Goal: Transaction & Acquisition: Purchase product/service

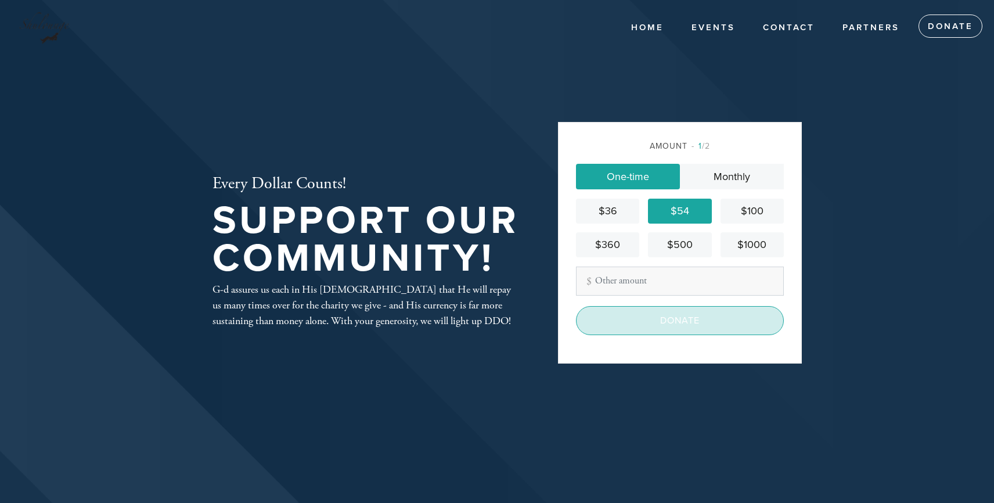
click at [671, 321] on input "Donate" at bounding box center [680, 320] width 208 height 29
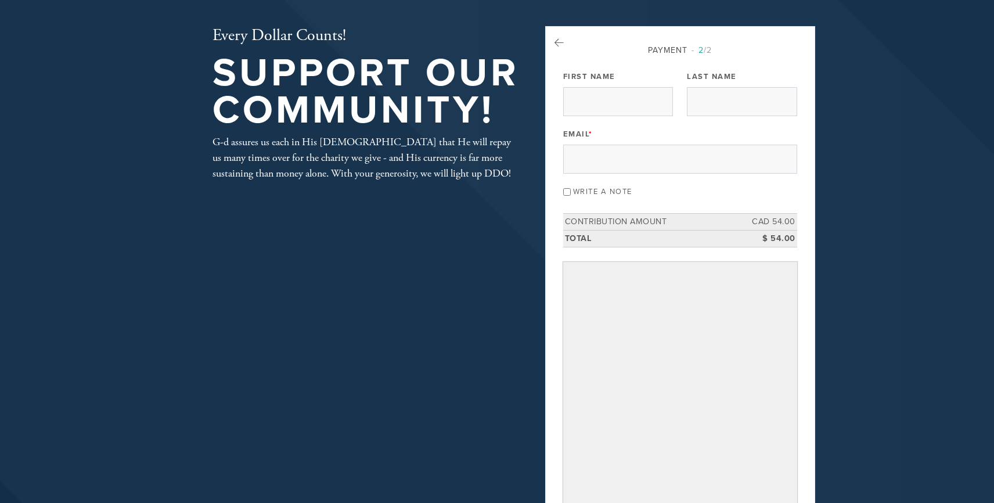
scroll to position [45, 0]
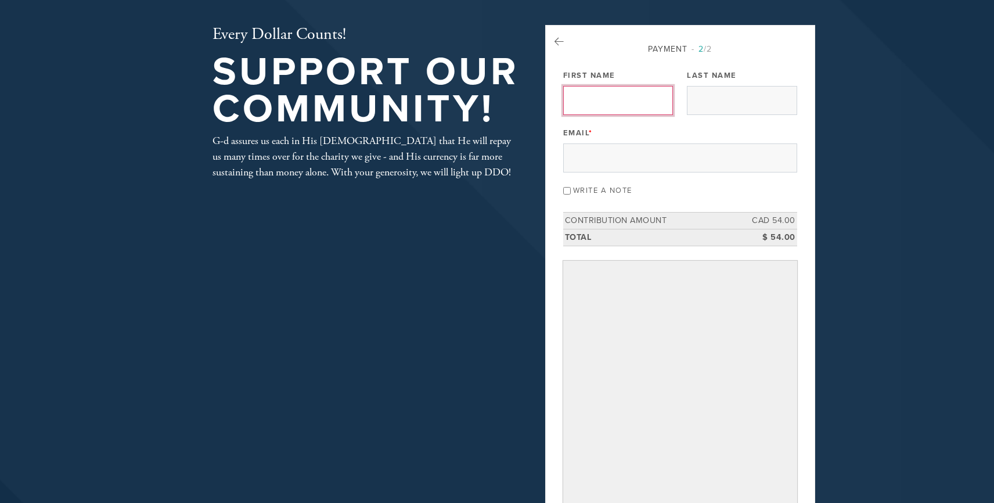
click at [606, 96] on input "First Name" at bounding box center [618, 100] width 110 height 29
type input "[PERSON_NAME]"
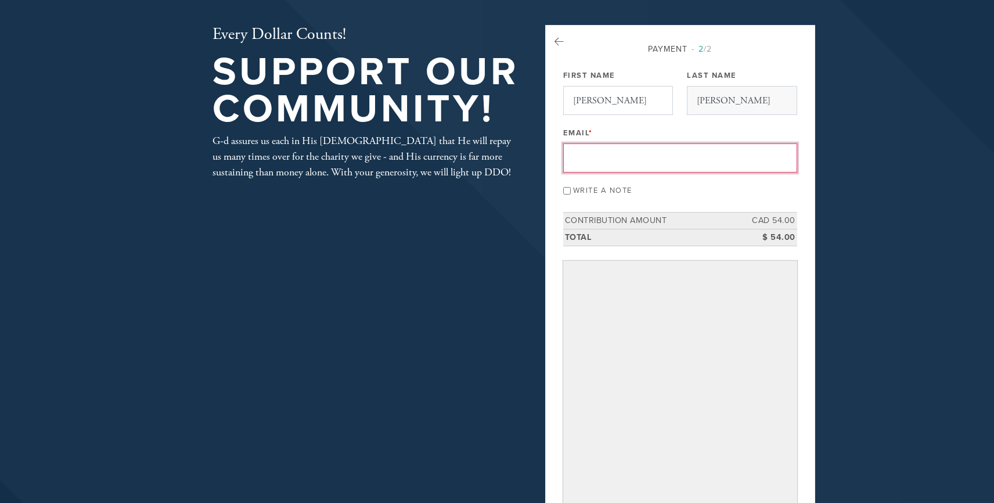
type input "[PERSON_NAME][EMAIL_ADDRESS][DOMAIN_NAME]"
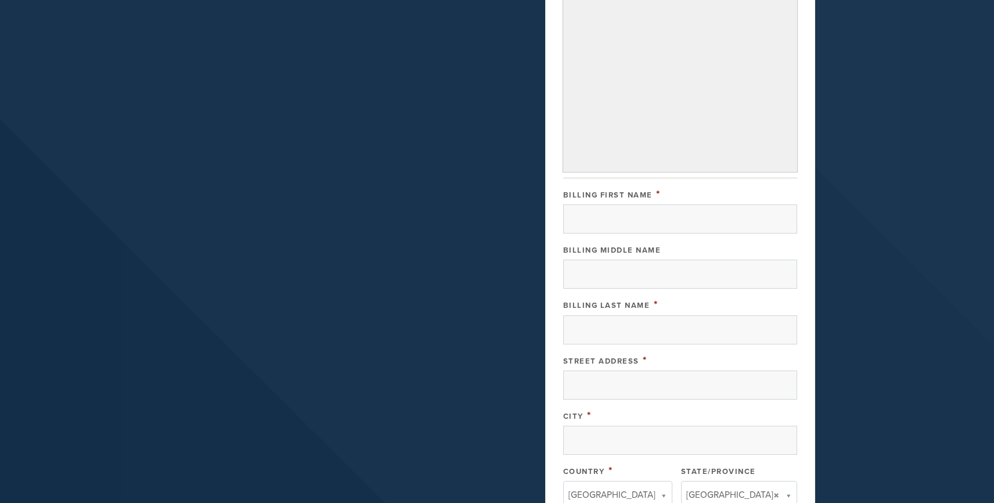
scroll to position [407, 0]
click at [615, 214] on input "Billing First Name" at bounding box center [680, 217] width 234 height 29
type input "[PERSON_NAME]"
type input "[STREET_ADDRESS]"
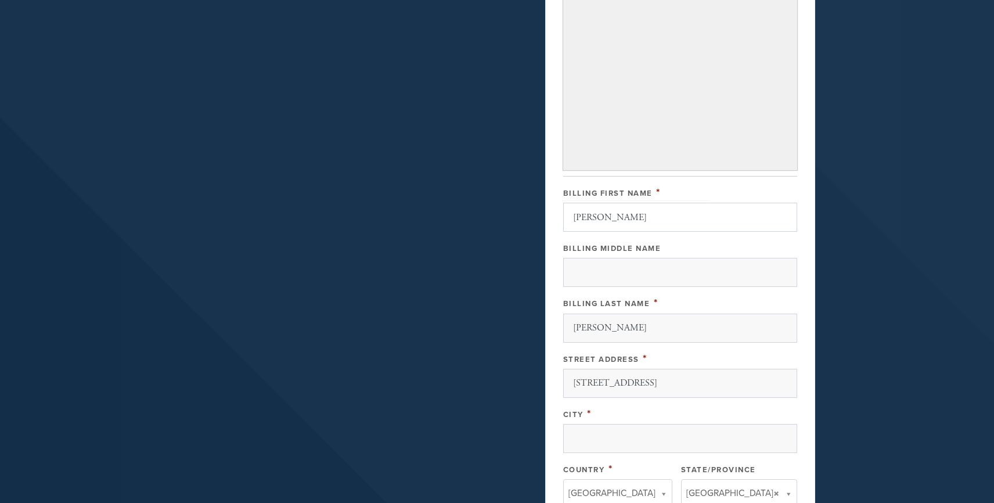
type input "[PERSON_NAME]-des-ormeaux"
type input "[GEOGRAPHIC_DATA]"
type input "H9A 2C5"
type input "Quebec"
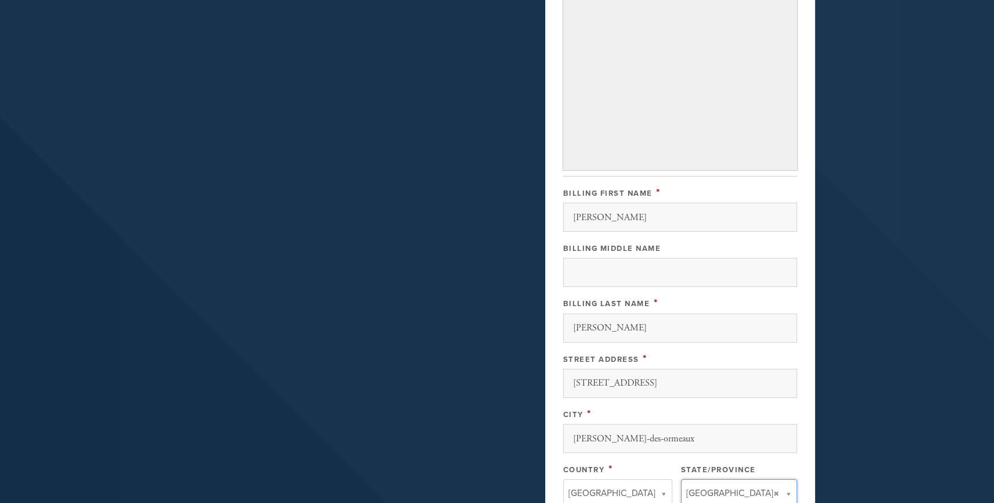
type input "Canada"
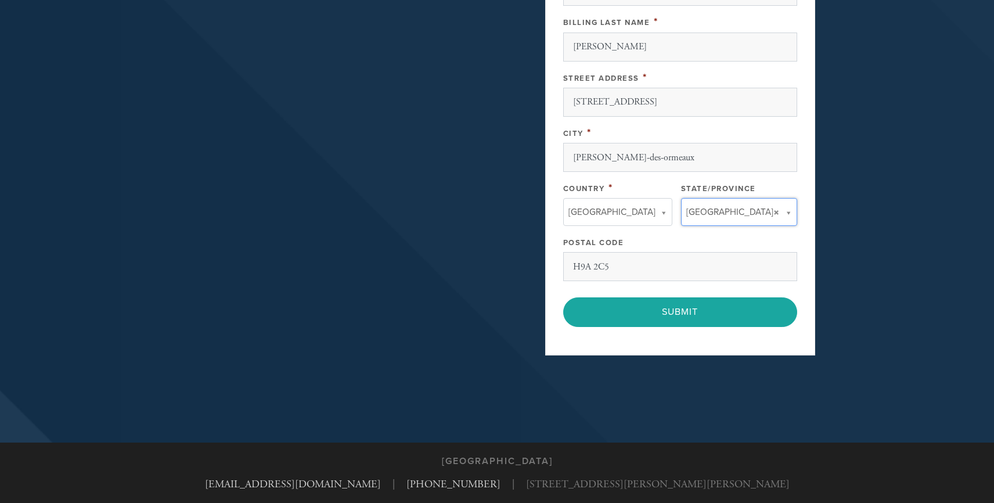
scroll to position [690, 0]
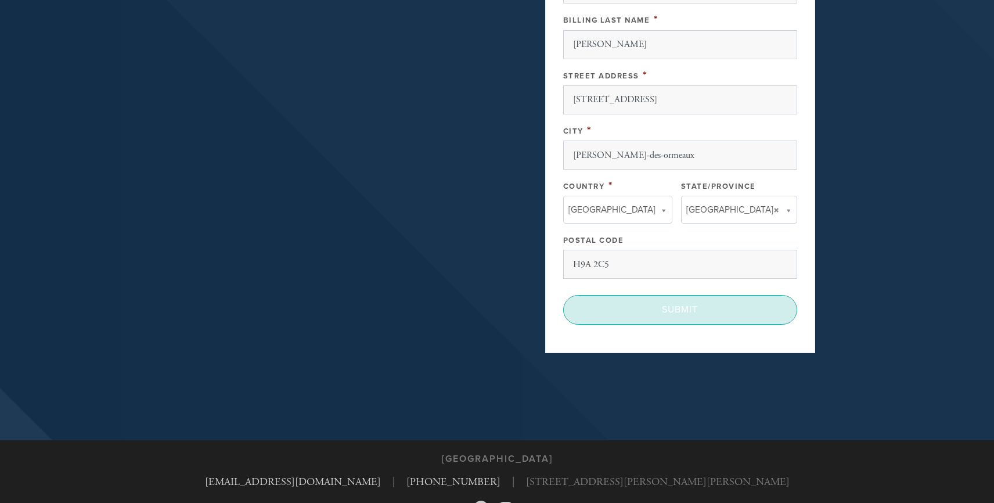
click at [676, 306] on input "Submit" at bounding box center [680, 309] width 234 height 29
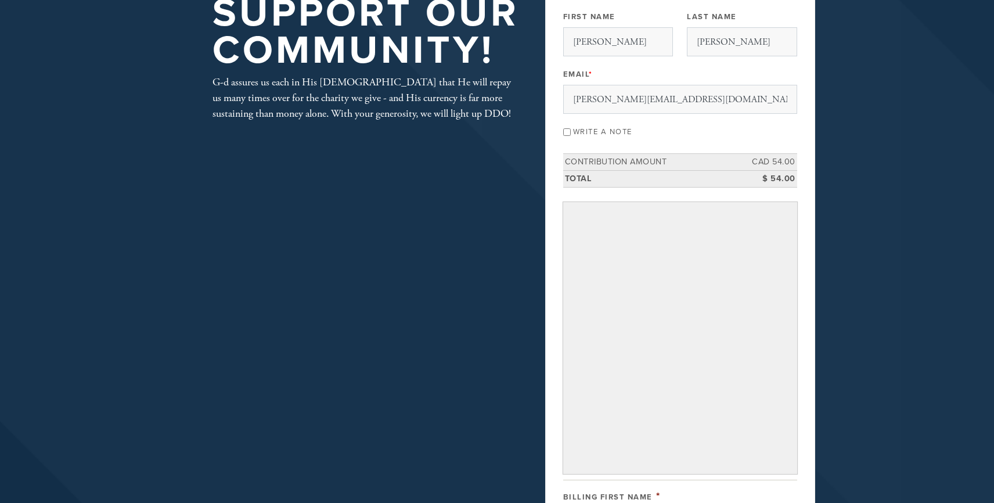
scroll to position [0, 0]
